Goal: Navigation & Orientation: Find specific page/section

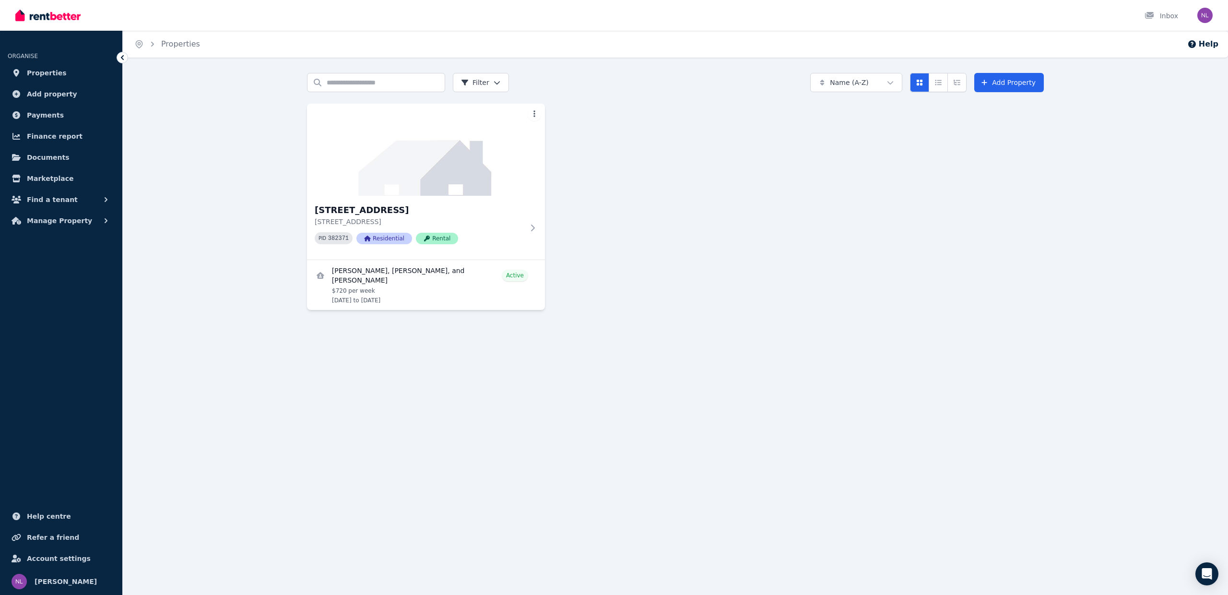
click at [39, 71] on span "Properties" at bounding box center [47, 73] width 40 height 12
click at [49, 112] on span "Payments" at bounding box center [45, 115] width 37 height 12
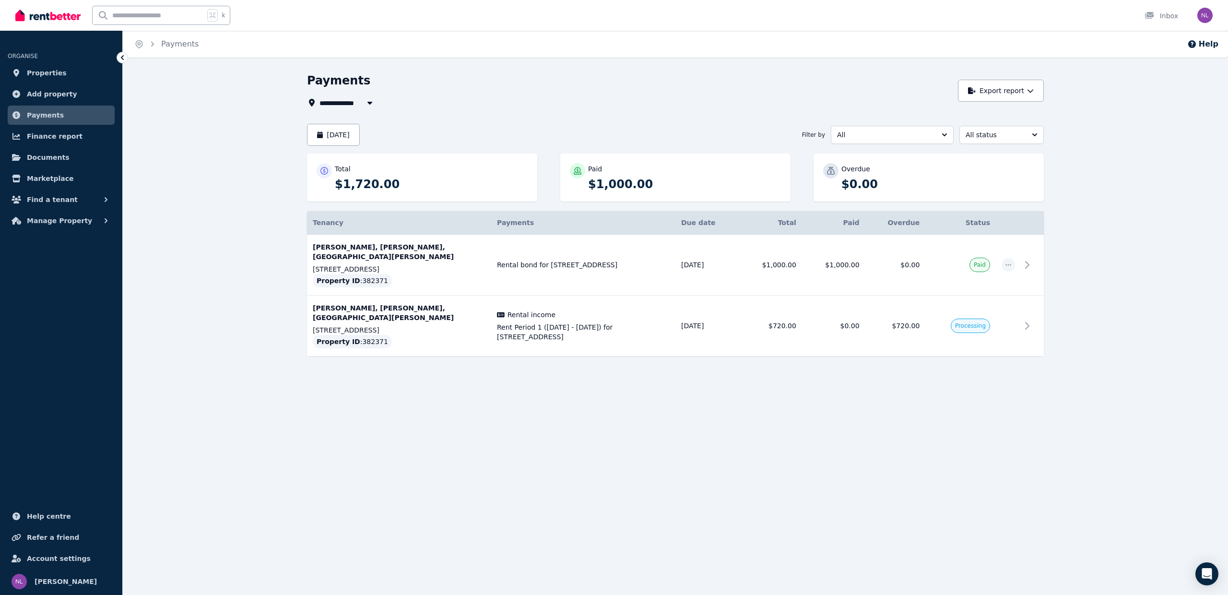
click at [368, 103] on icon "button" at bounding box center [370, 103] width 5 height 3
click at [369, 136] on span "[STREET_ADDRESS]" at bounding box center [373, 138] width 97 height 10
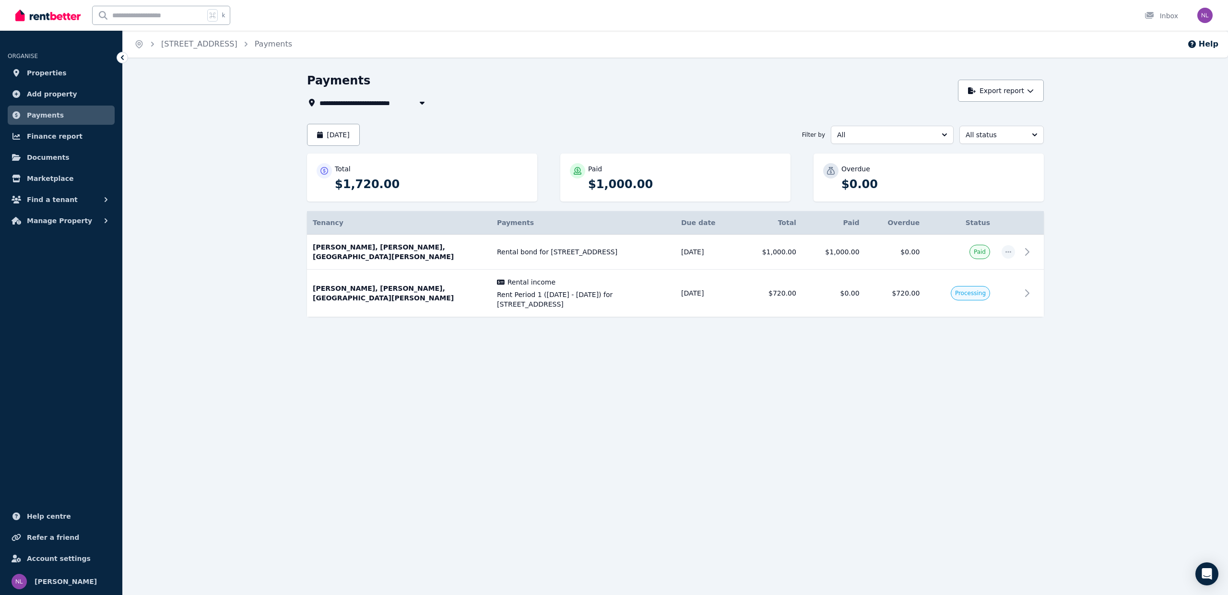
click at [898, 134] on span "All" at bounding box center [885, 135] width 97 height 10
click at [871, 169] on span "Rental income" at bounding box center [887, 174] width 100 height 10
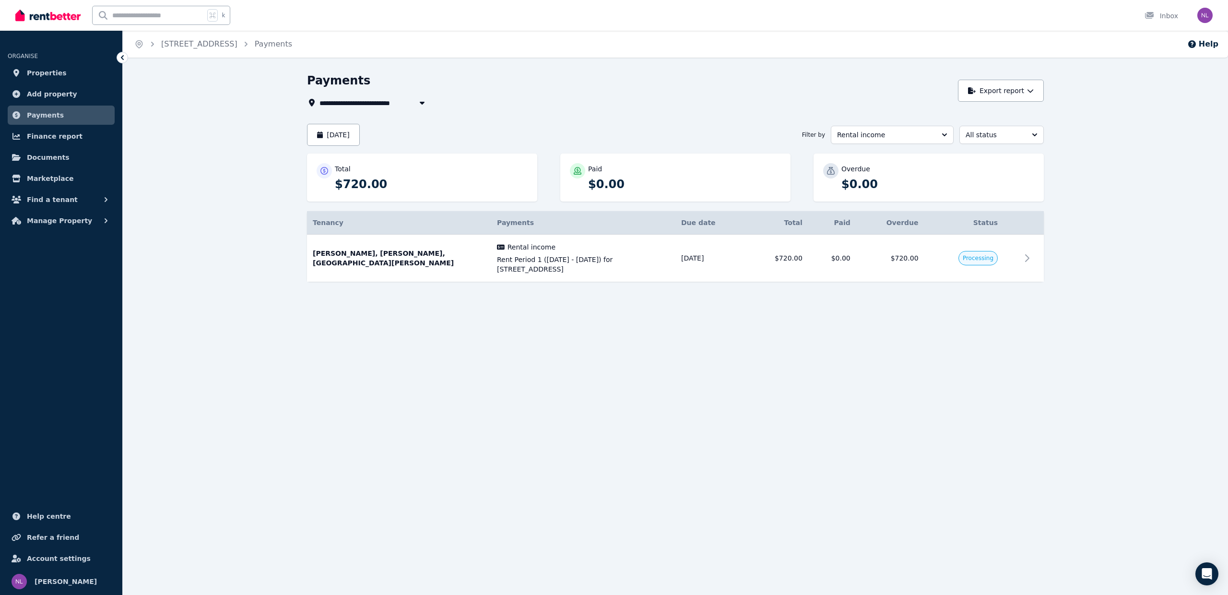
click at [878, 132] on span "Rental income" at bounding box center [885, 135] width 97 height 10
click at [852, 159] on span "All" at bounding box center [887, 157] width 100 height 10
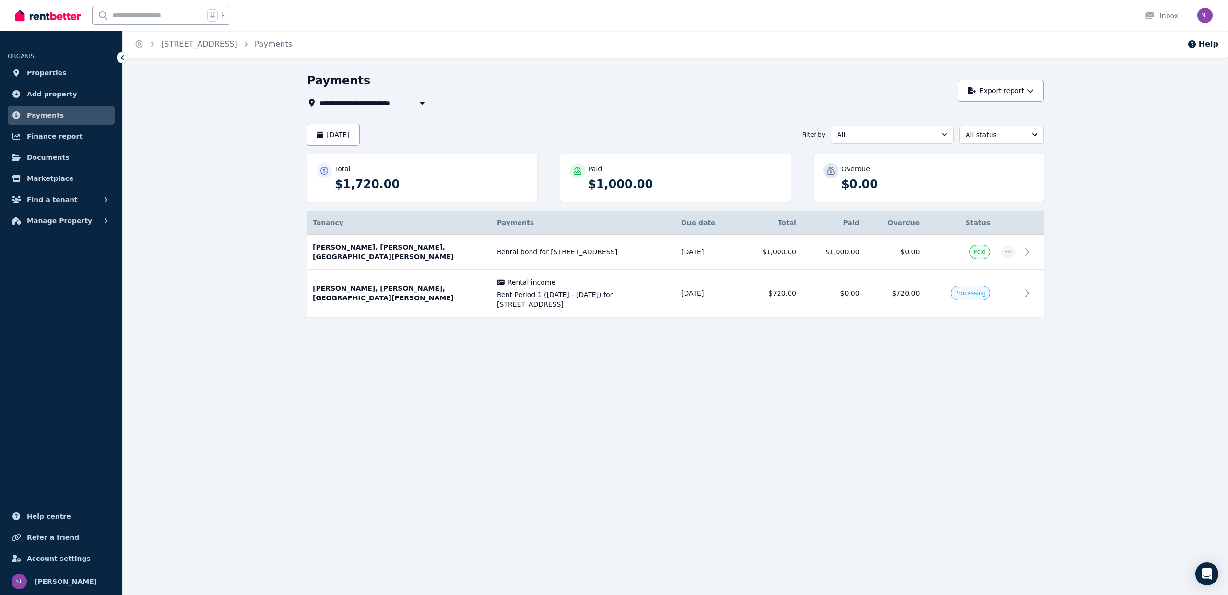
click at [996, 135] on span "All status" at bounding box center [995, 135] width 59 height 10
click at [627, 117] on div "**********" at bounding box center [675, 212] width 737 height 278
click at [41, 113] on span "Payments" at bounding box center [45, 115] width 37 height 12
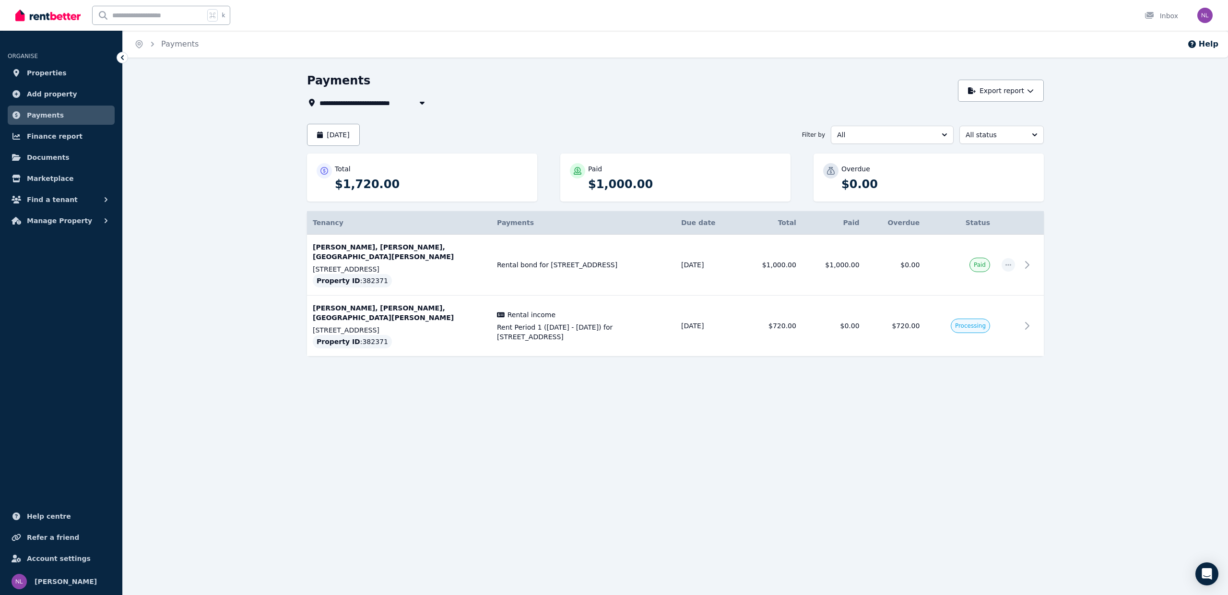
click at [419, 100] on icon "button" at bounding box center [422, 103] width 10 height 8
type input "**********"
click at [503, 99] on div "**********" at bounding box center [630, 103] width 646 height 12
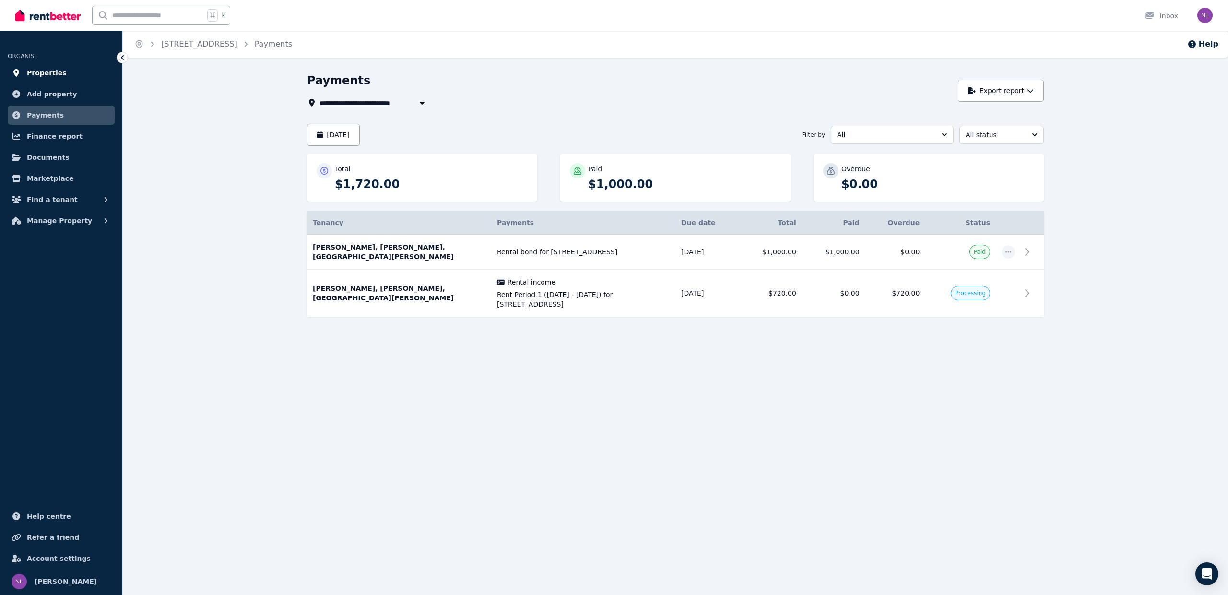
click at [46, 74] on span "Properties" at bounding box center [47, 73] width 40 height 12
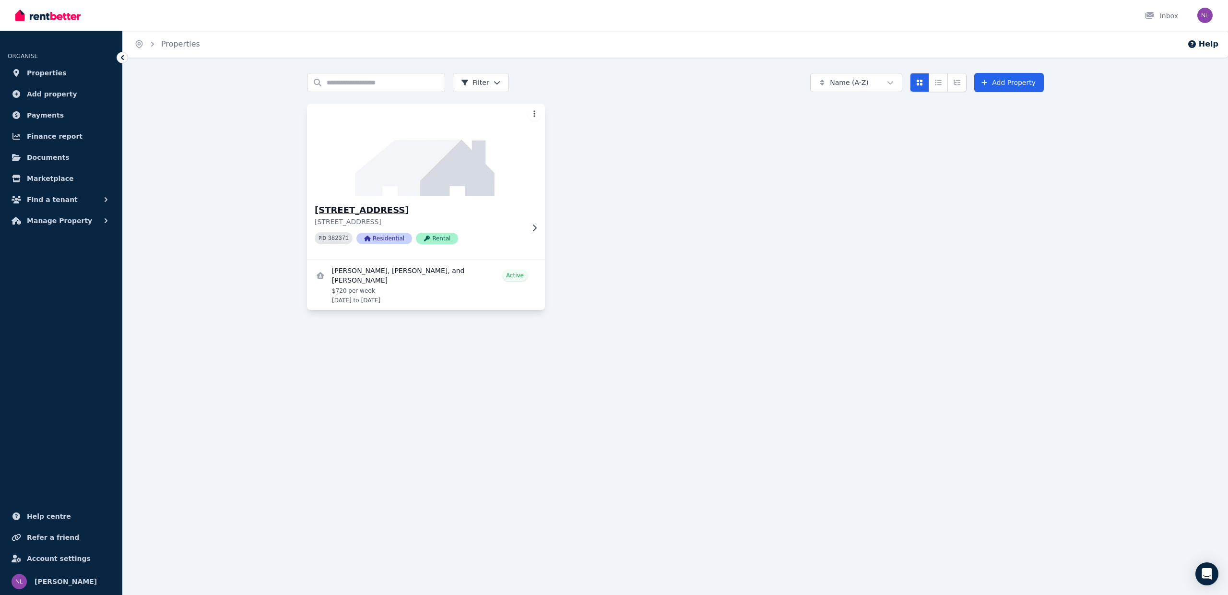
click at [536, 230] on icon at bounding box center [535, 228] width 10 height 8
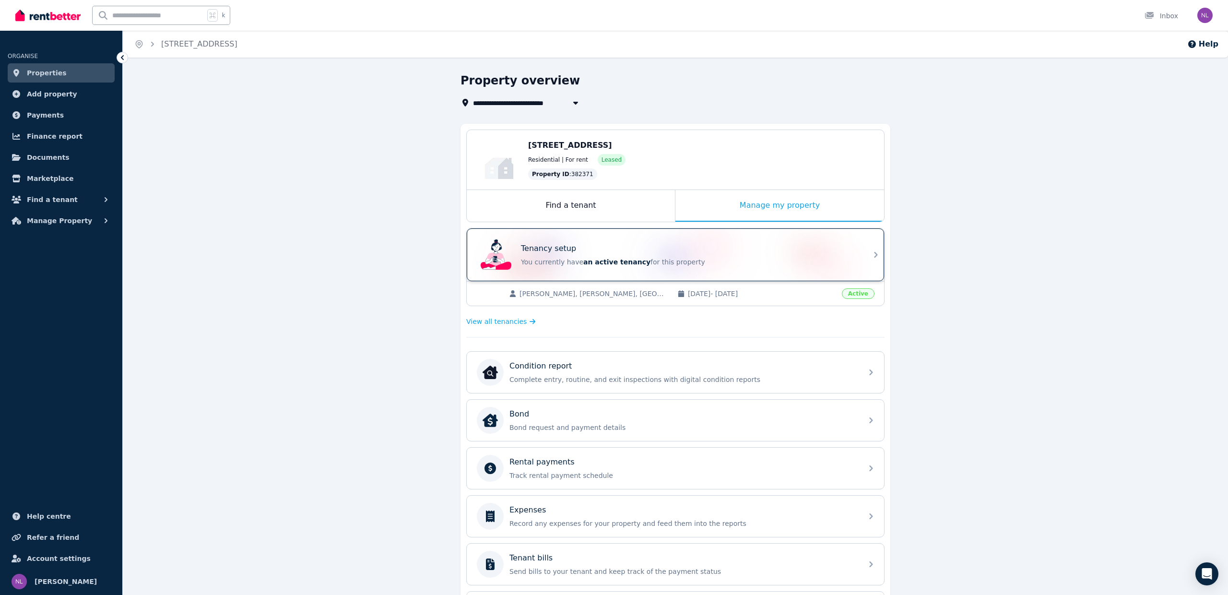
click at [733, 256] on div "Tenancy setup You currently have an active tenancy for this property" at bounding box center [689, 255] width 336 height 24
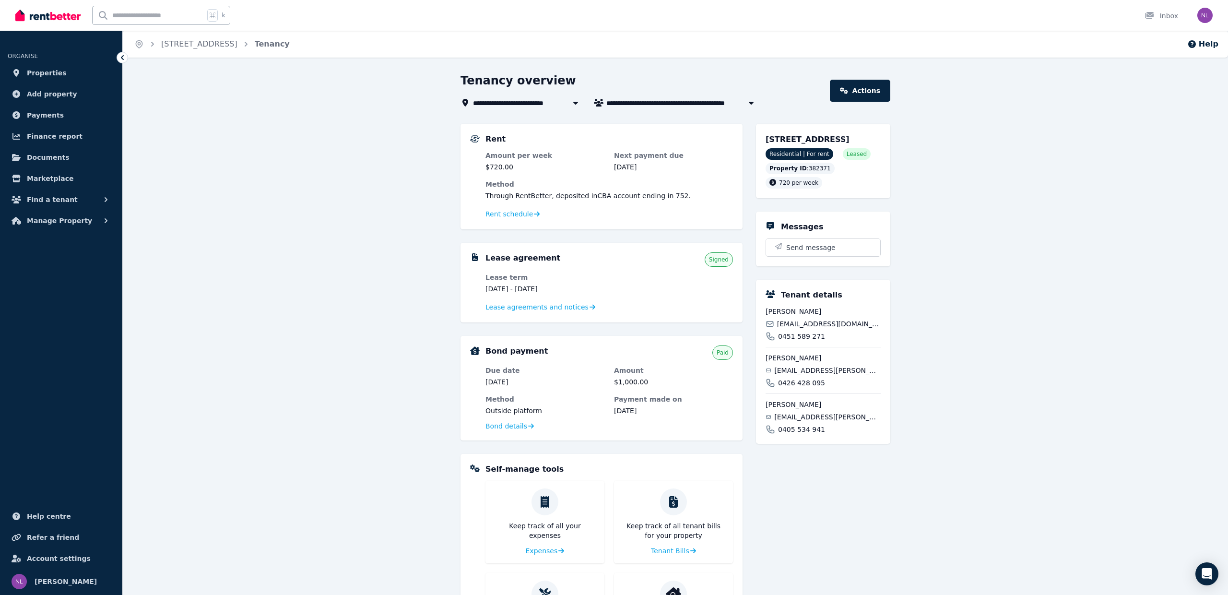
click at [705, 99] on span "[PERSON_NAME], [PERSON_NAME], and [PERSON_NAME]" at bounding box center [683, 103] width 154 height 12
type input "**********"
click at [655, 137] on span "[PERSON_NAME] and [PERSON_NAME]" at bounding box center [677, 138] width 131 height 10
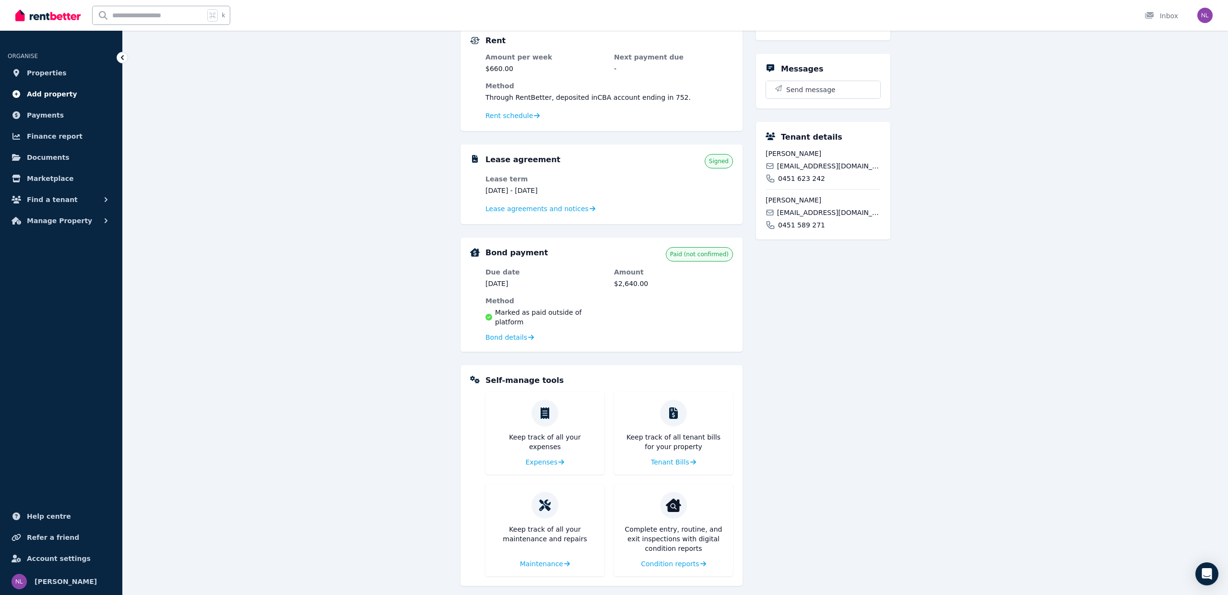
scroll to position [182, 0]
click at [51, 156] on span "Documents" at bounding box center [48, 158] width 43 height 12
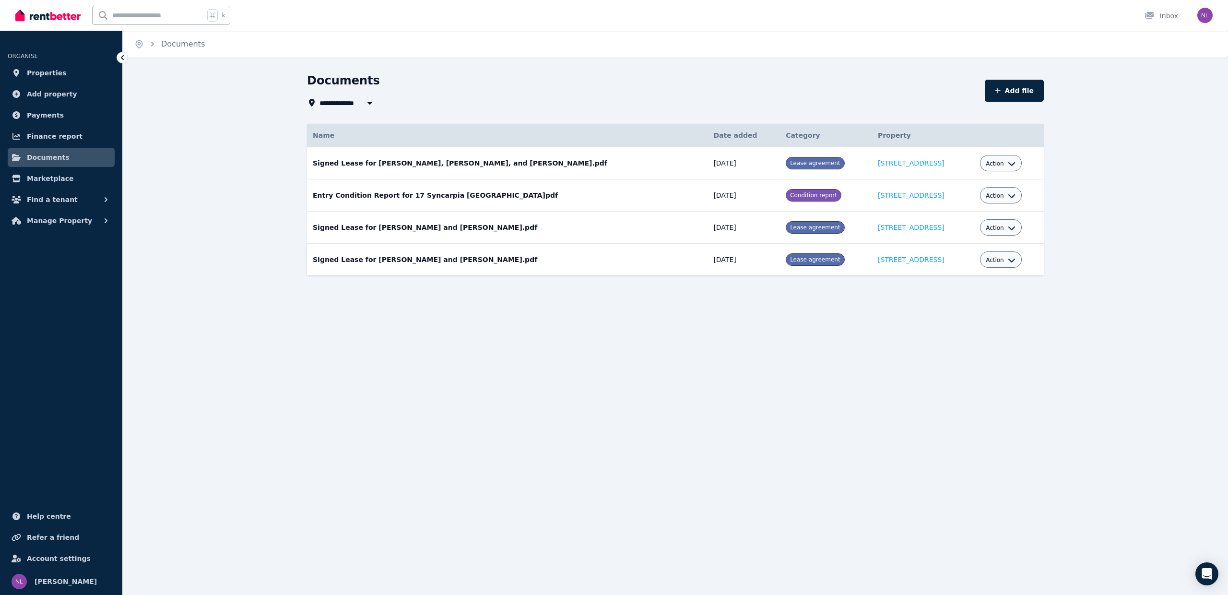
click at [1012, 261] on icon "button" at bounding box center [1012, 260] width 8 height 8
click at [611, 316] on div "**********" at bounding box center [614, 297] width 1228 height 595
click at [1008, 164] on icon "button" at bounding box center [1012, 164] width 8 height 8
click at [1111, 182] on div "**********" at bounding box center [675, 191] width 1105 height 237
click at [60, 133] on span "Finance report" at bounding box center [55, 137] width 56 height 12
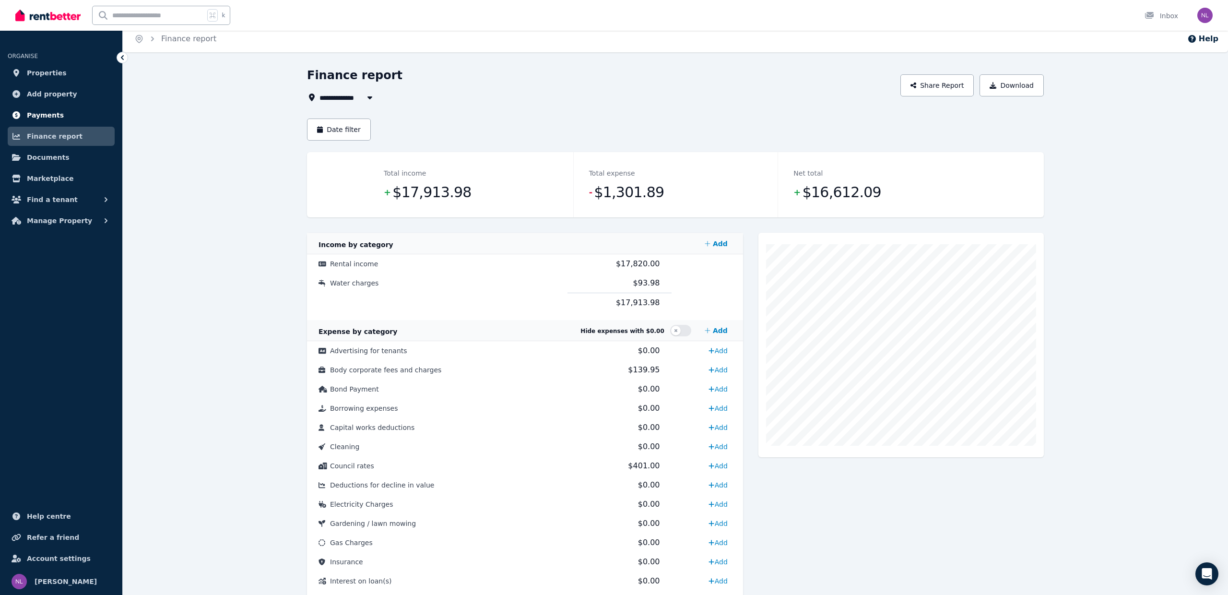
scroll to position [8, 0]
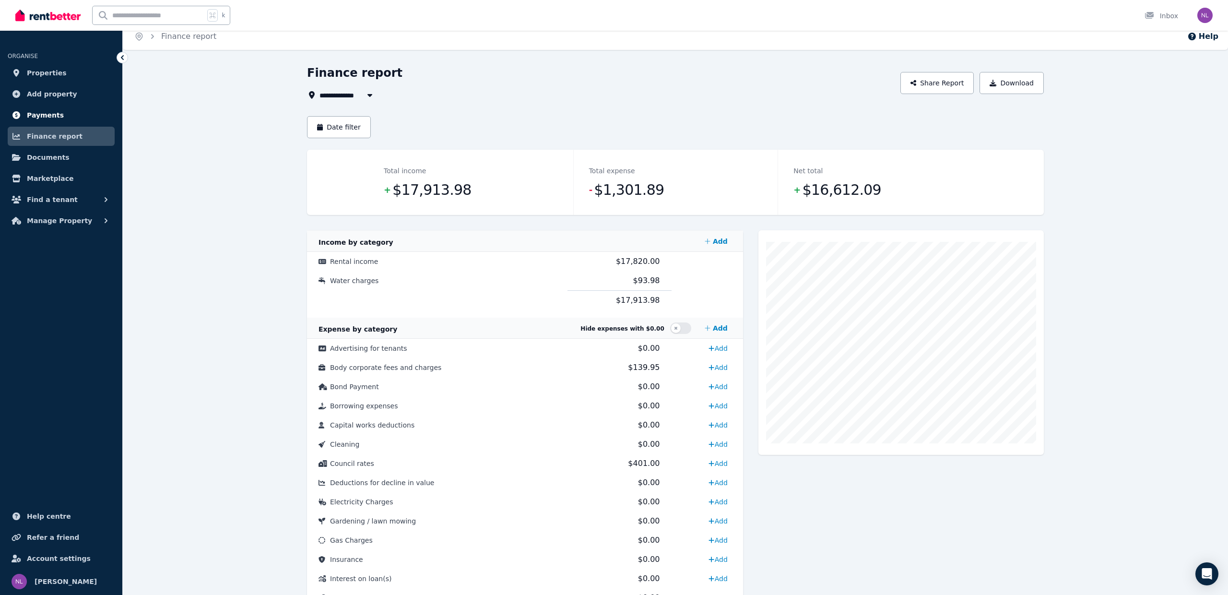
click at [42, 113] on span "Payments" at bounding box center [45, 115] width 37 height 12
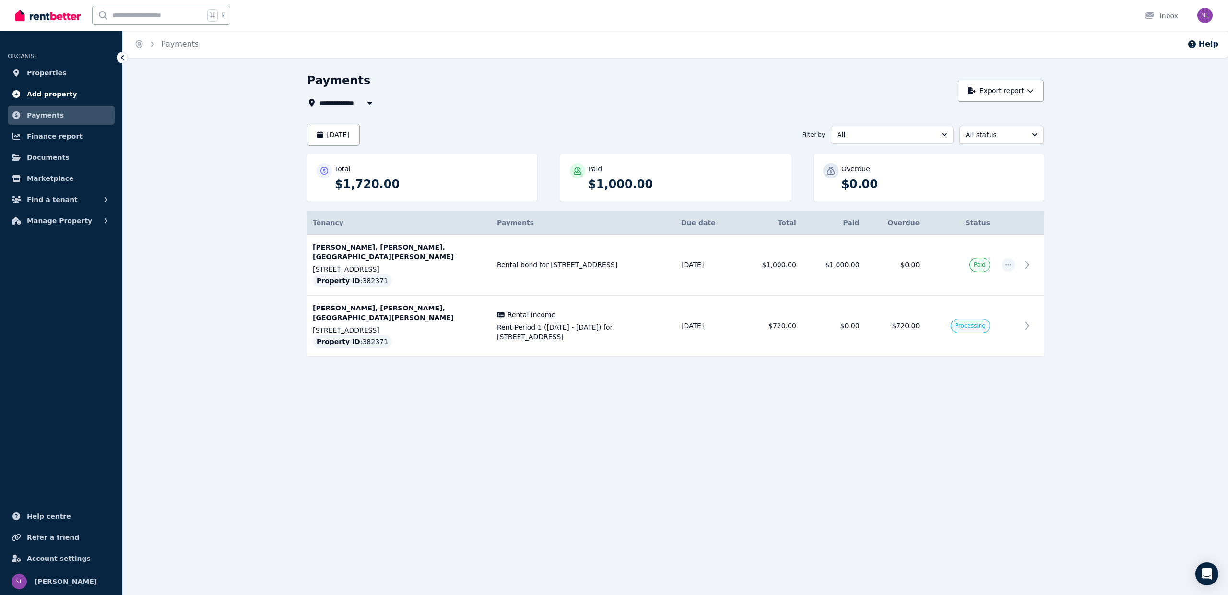
click at [48, 92] on span "Add property" at bounding box center [52, 94] width 50 height 12
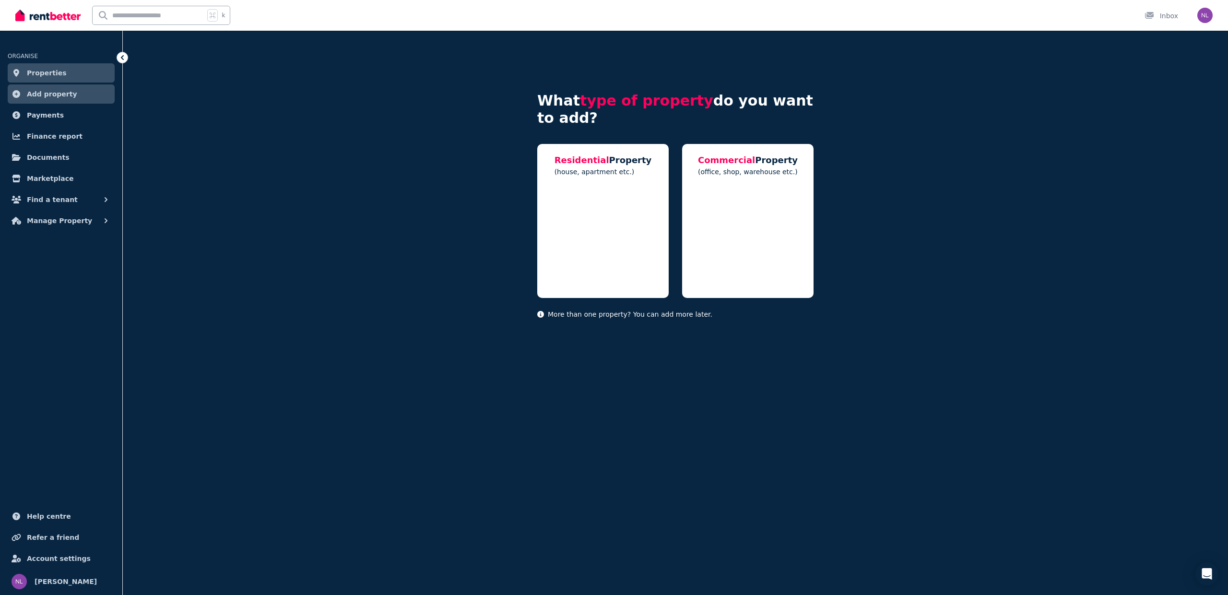
scroll to position [0, 0]
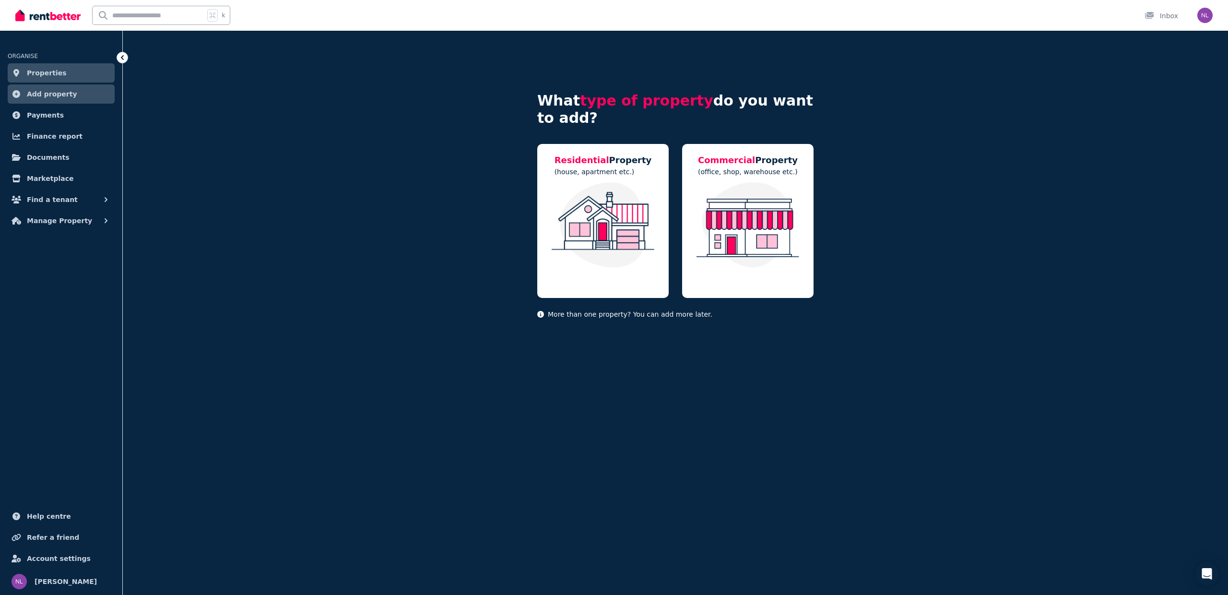
click at [47, 72] on span "Properties" at bounding box center [47, 73] width 40 height 12
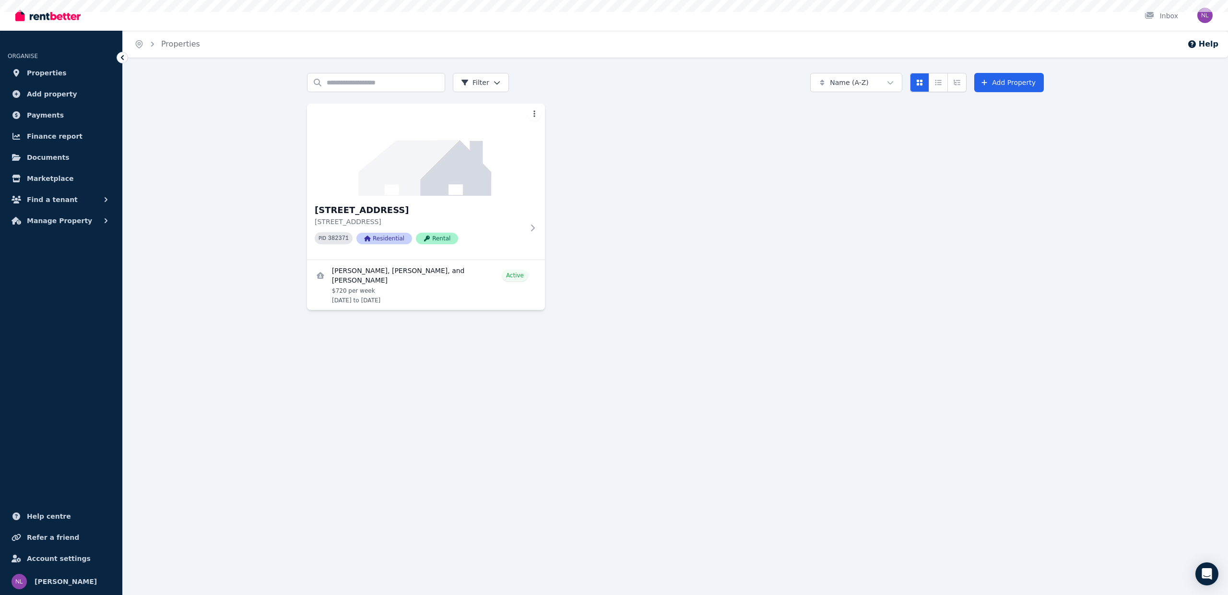
scroll to position [0, 0]
